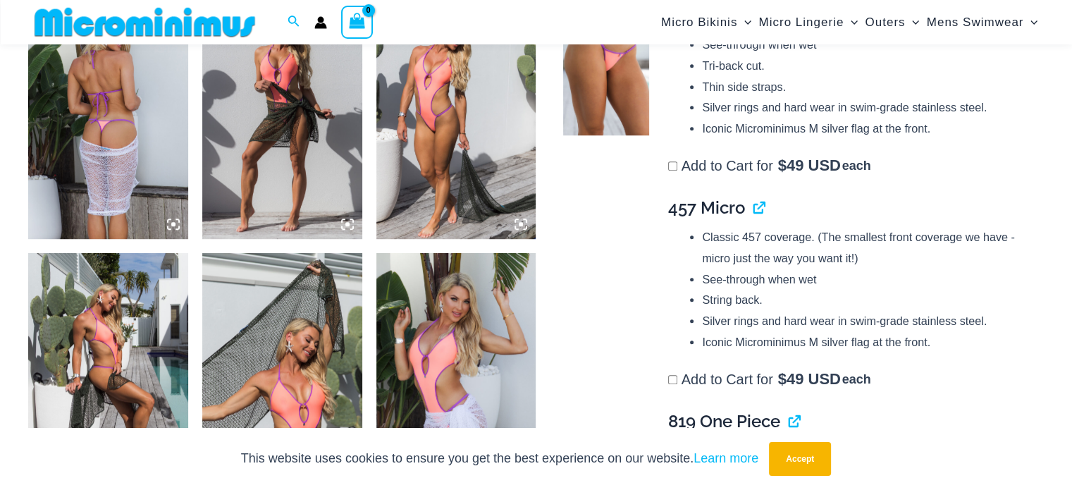
scroll to position [917, 0]
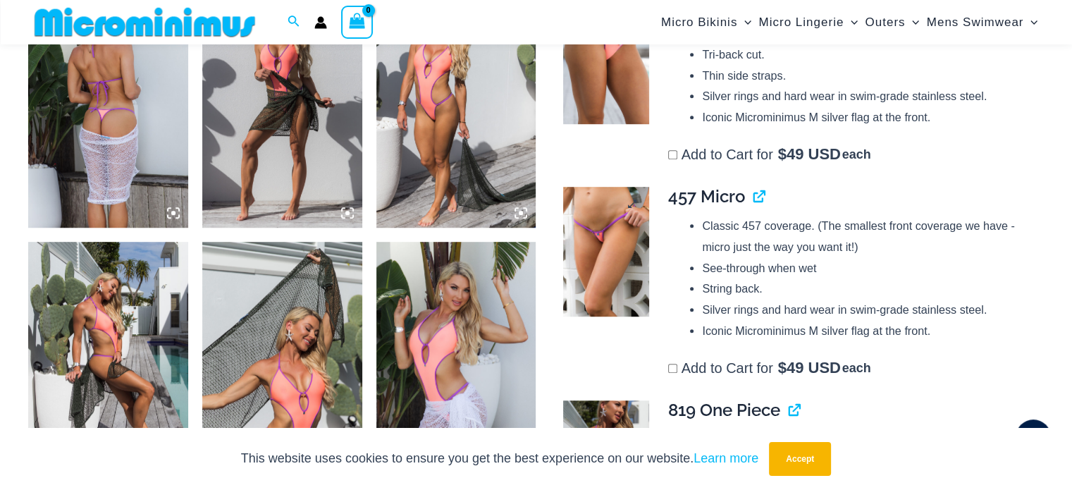
click at [611, 222] on img at bounding box center [606, 251] width 86 height 129
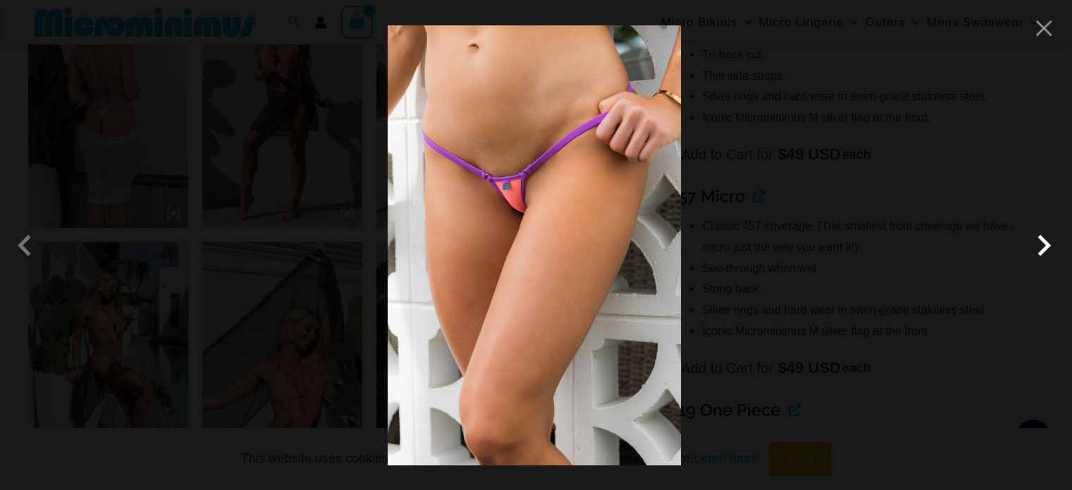
click at [1045, 245] on span at bounding box center [1044, 245] width 42 height 42
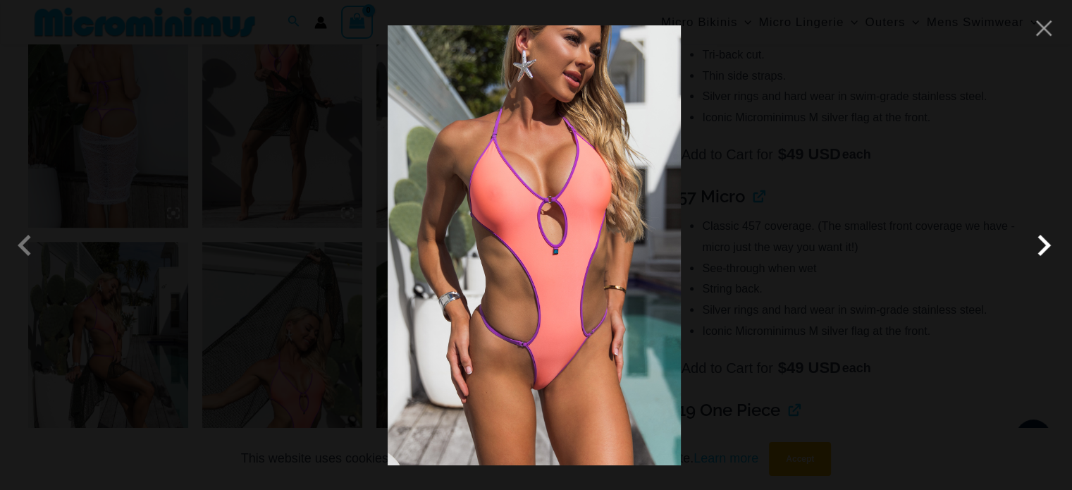
click at [1043, 244] on span at bounding box center [1044, 245] width 42 height 42
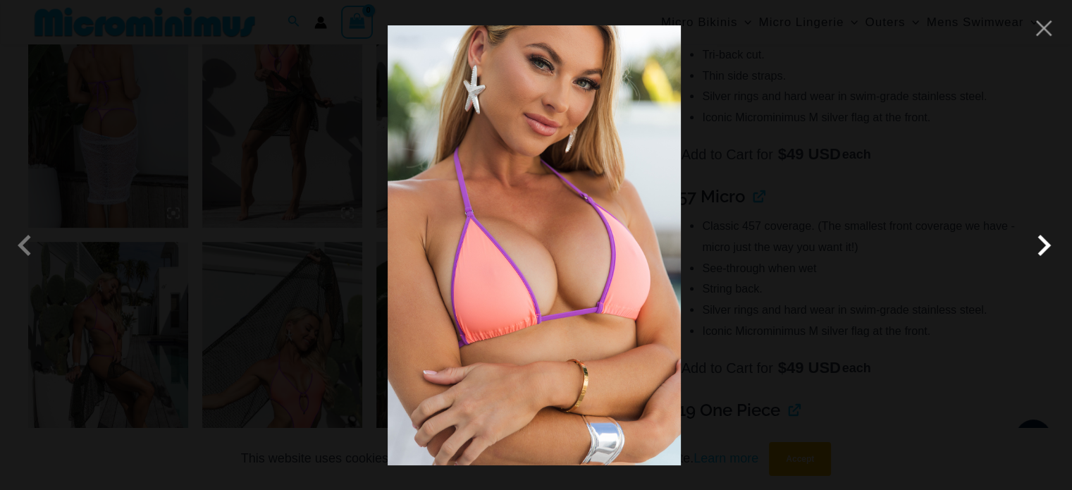
click at [1043, 244] on span at bounding box center [1044, 245] width 42 height 42
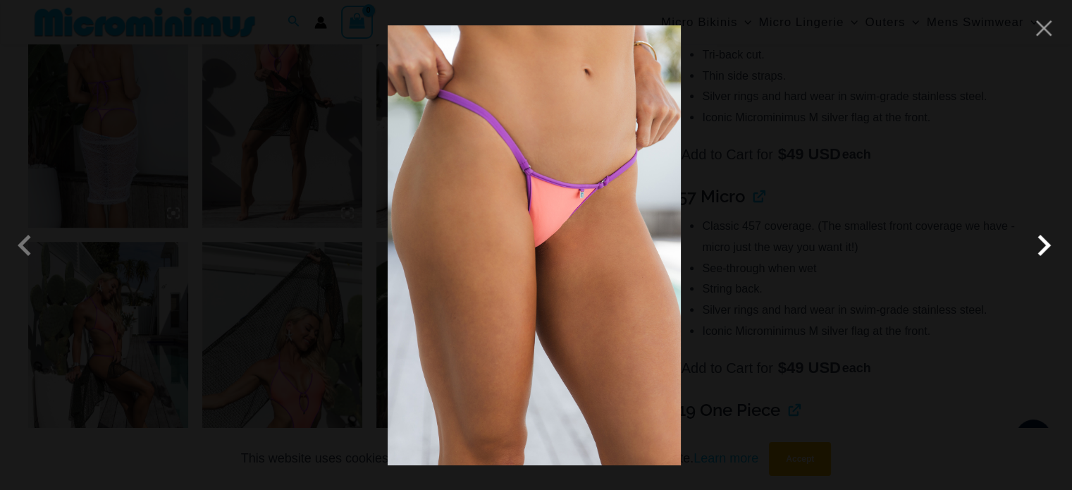
click at [1043, 244] on span at bounding box center [1044, 245] width 42 height 42
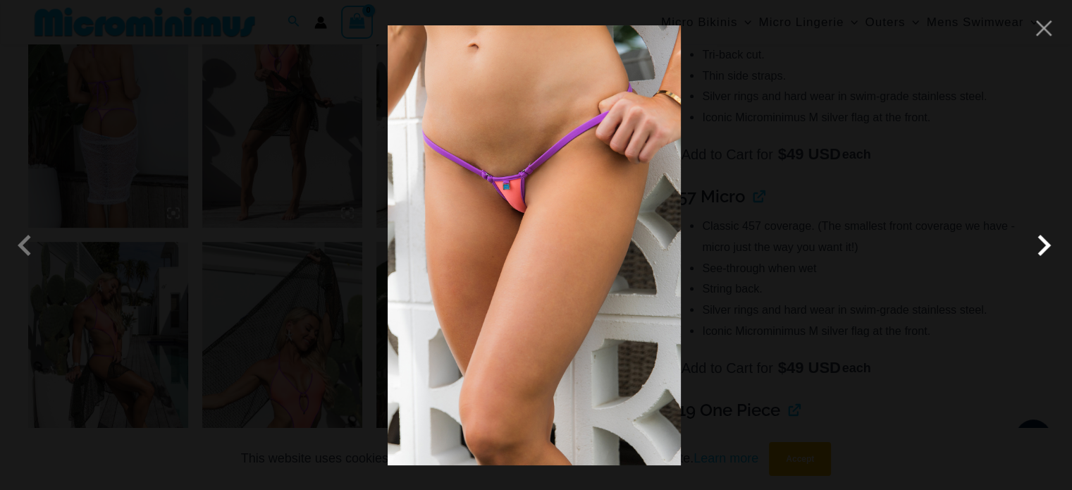
click at [1043, 244] on span at bounding box center [1044, 245] width 42 height 42
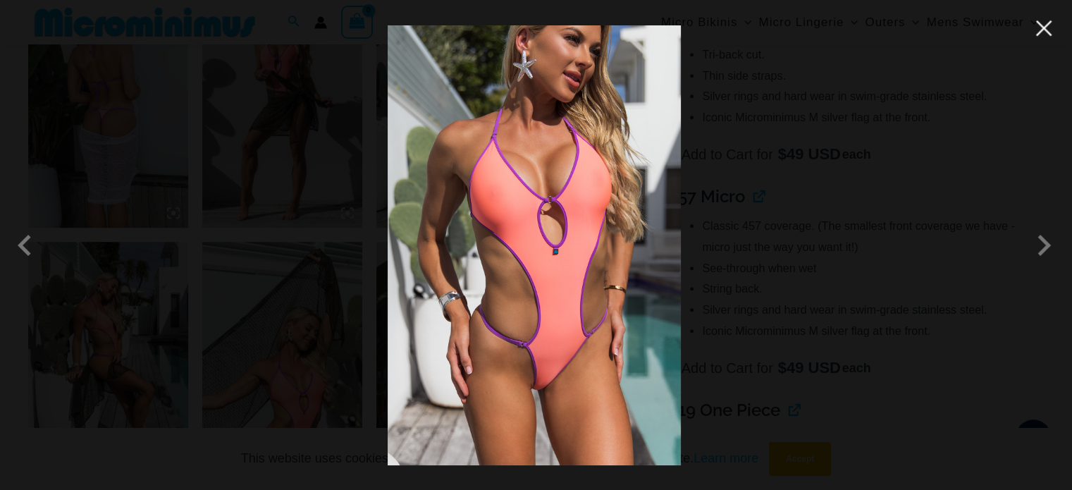
click at [1043, 22] on button "Close" at bounding box center [1044, 28] width 21 height 21
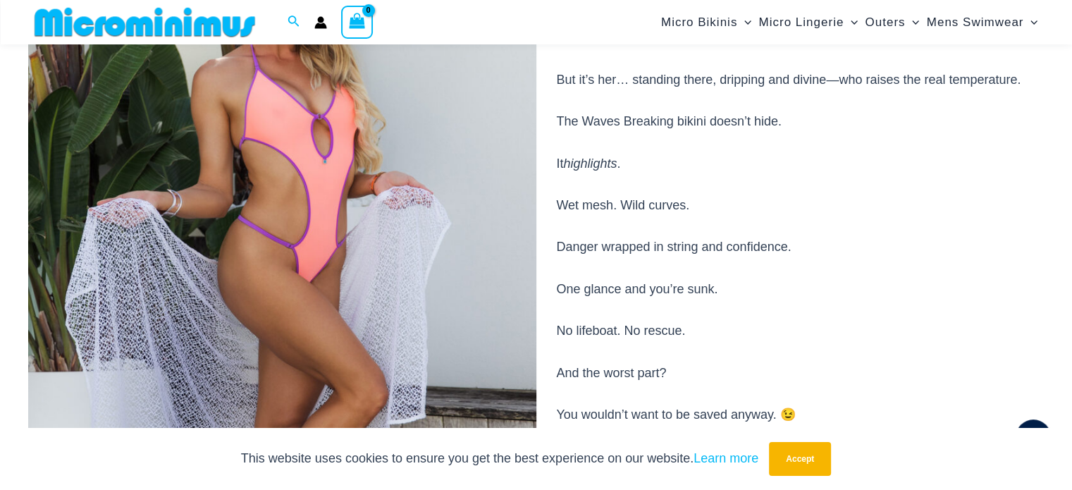
scroll to position [212, 0]
